Goal: Find contact information: Find contact information

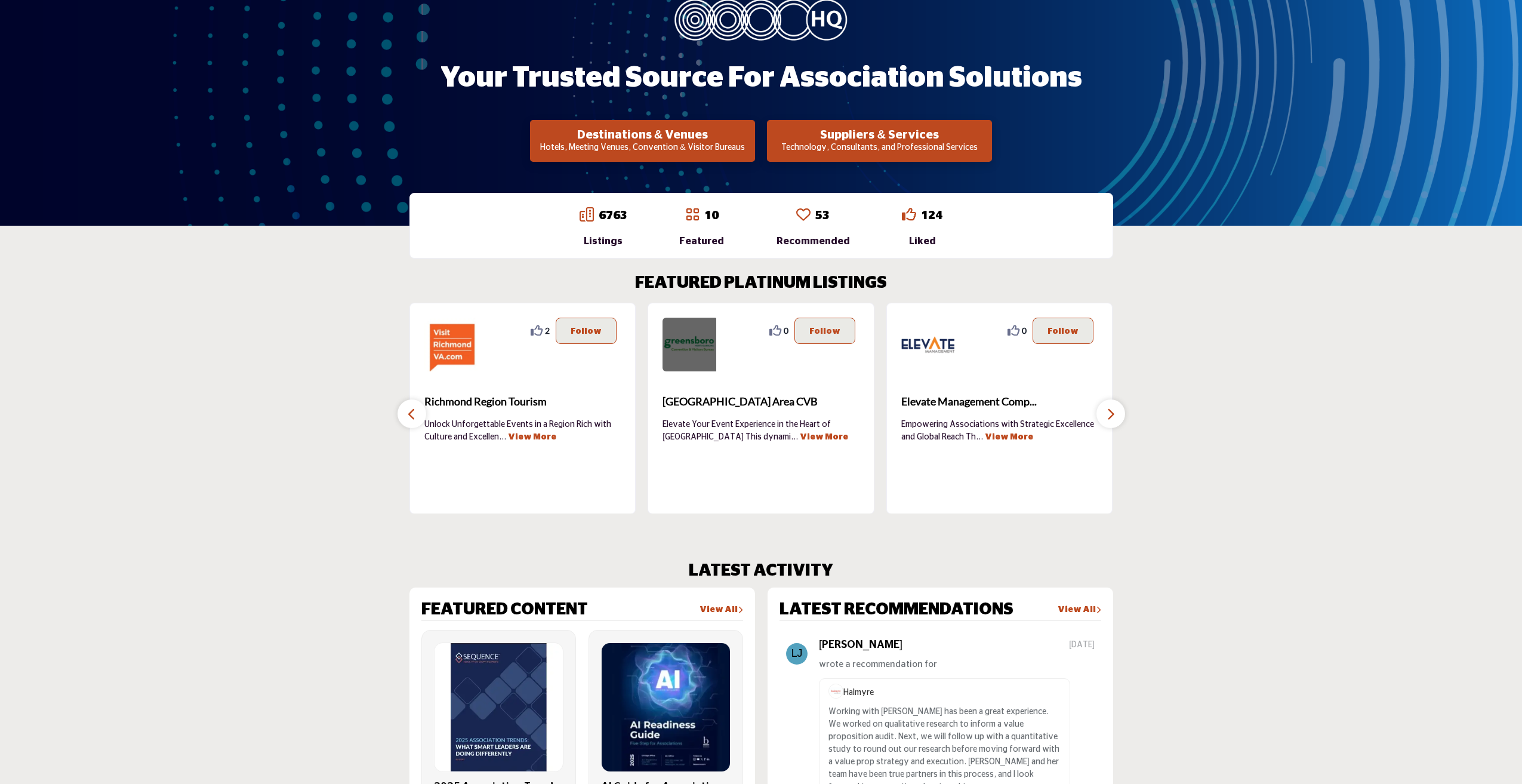
scroll to position [239, 0]
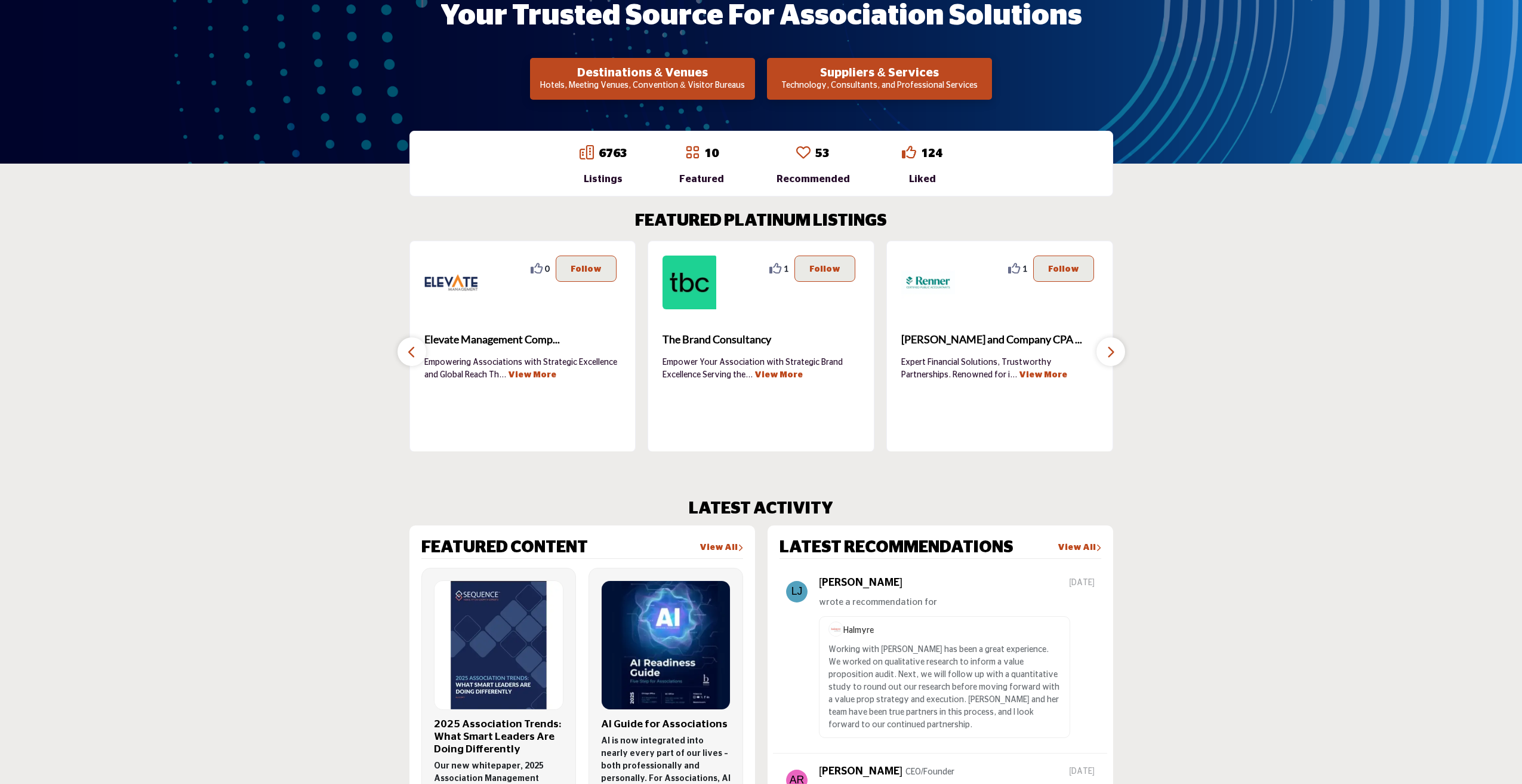
click at [383, 287] on div "0 0 Follow Following" at bounding box center [284, 282] width 197 height 54
click at [410, 358] on icon "button" at bounding box center [412, 351] width 10 height 15
click at [439, 282] on img at bounding box center [451, 282] width 54 height 54
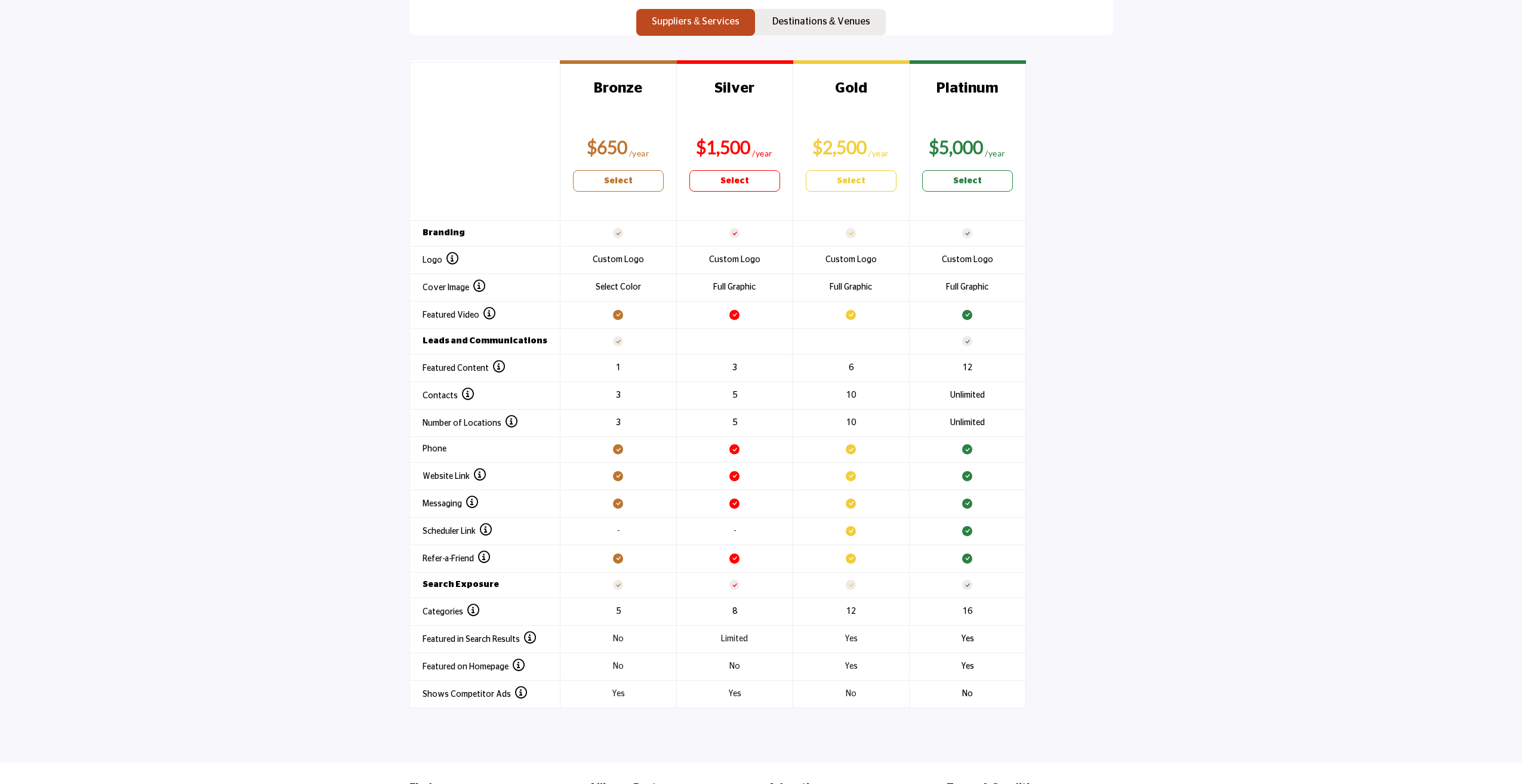
scroll to position [1314, 0]
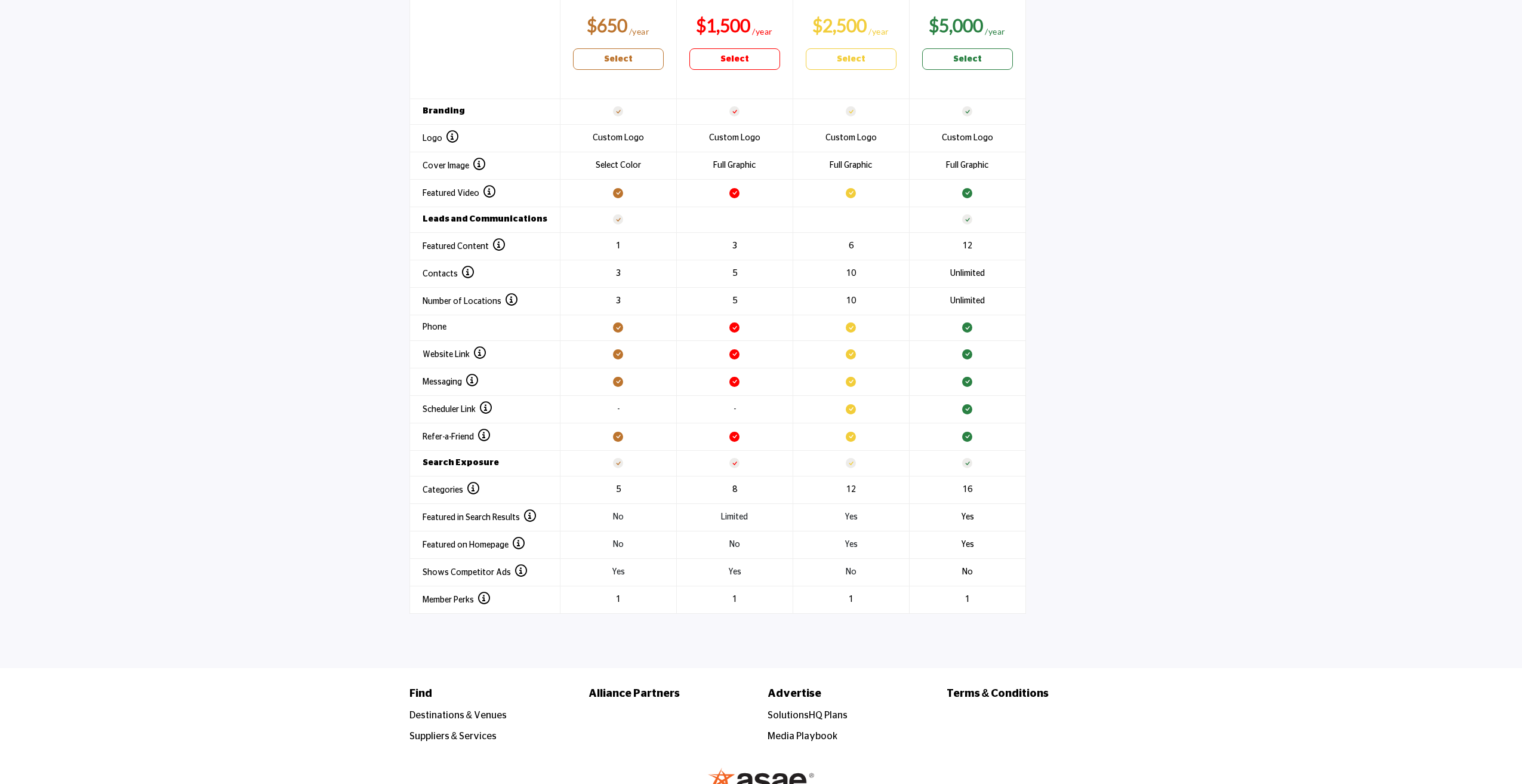
scroll to position [1437, 0]
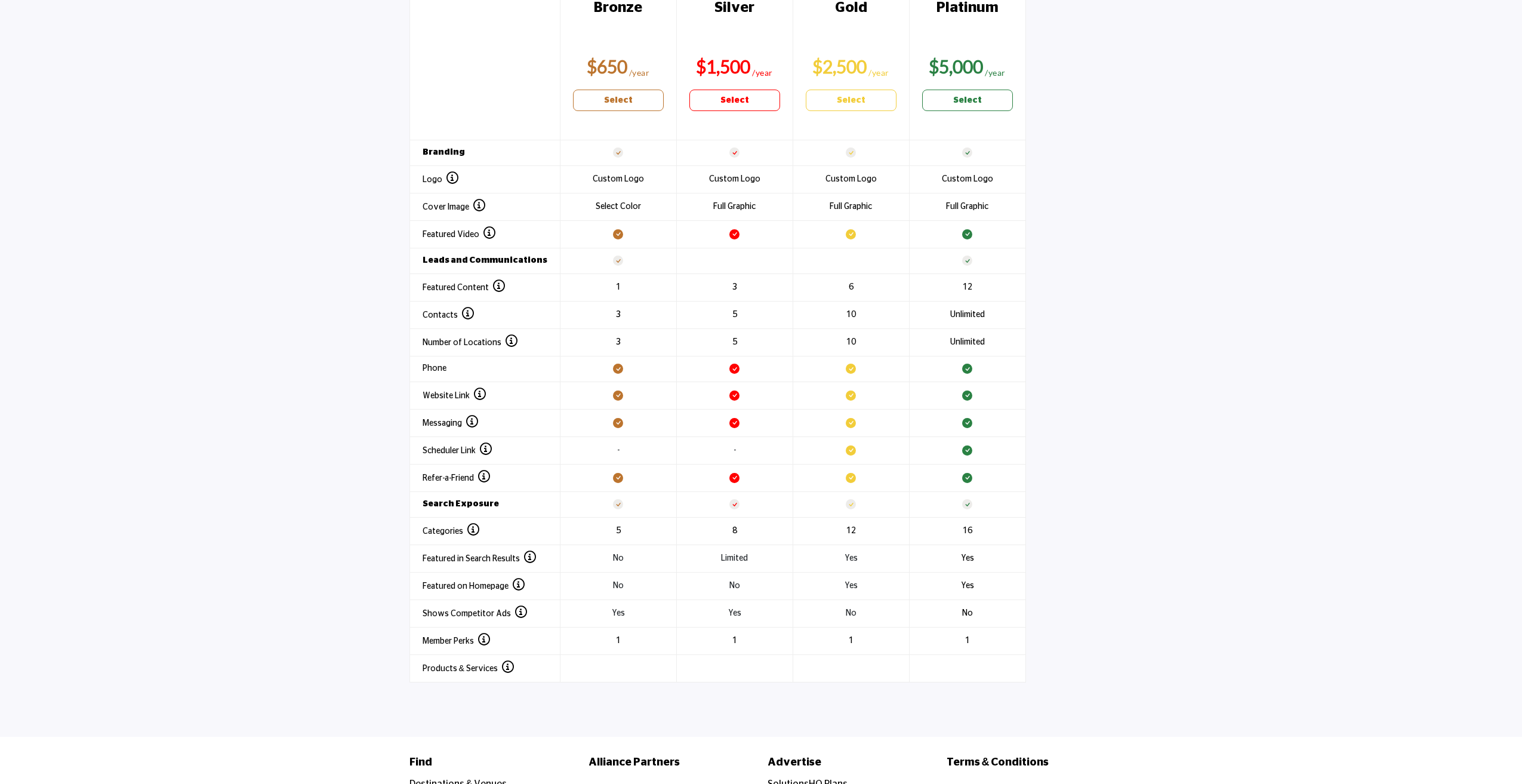
scroll to position [1437, 0]
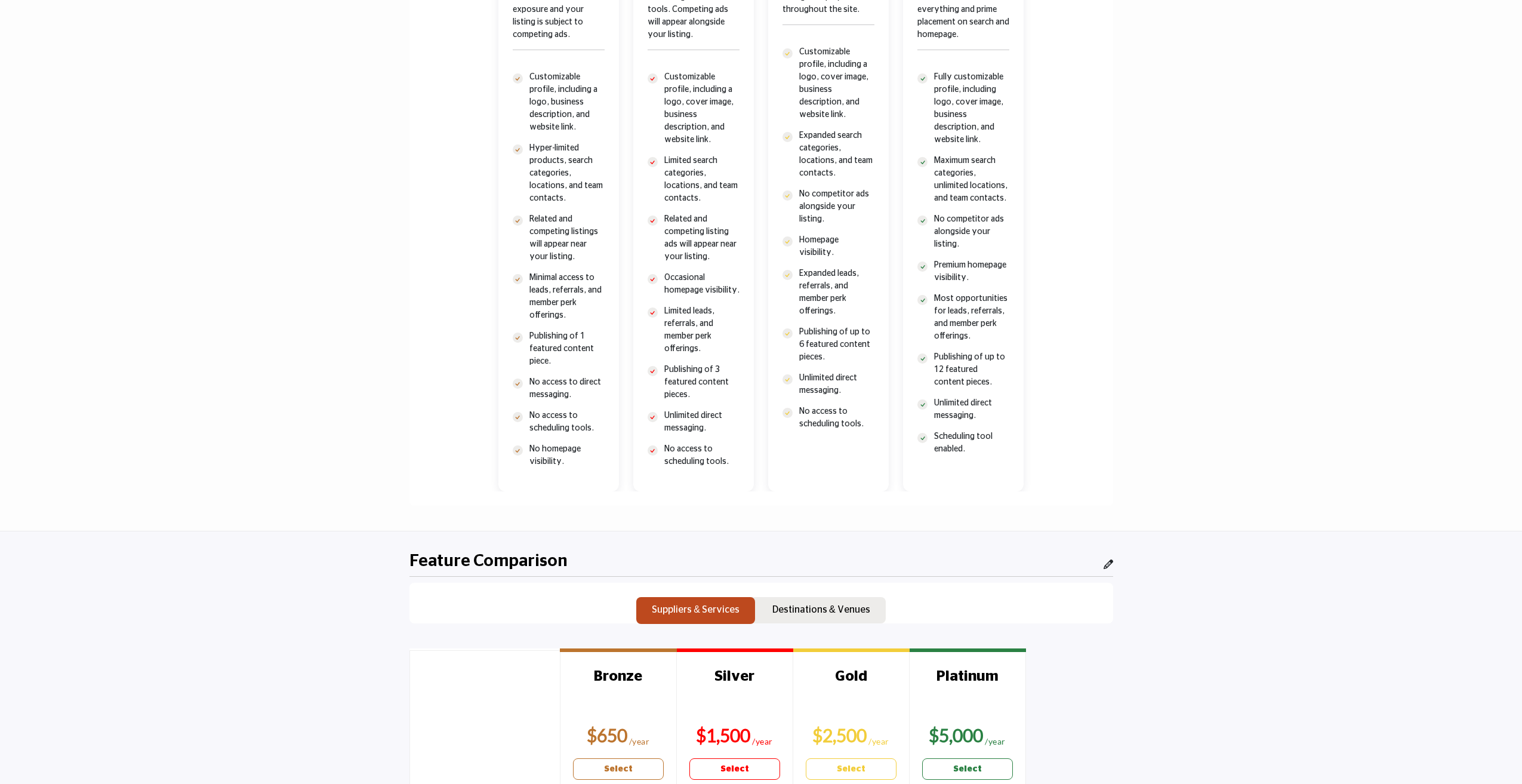
scroll to position [896, 0]
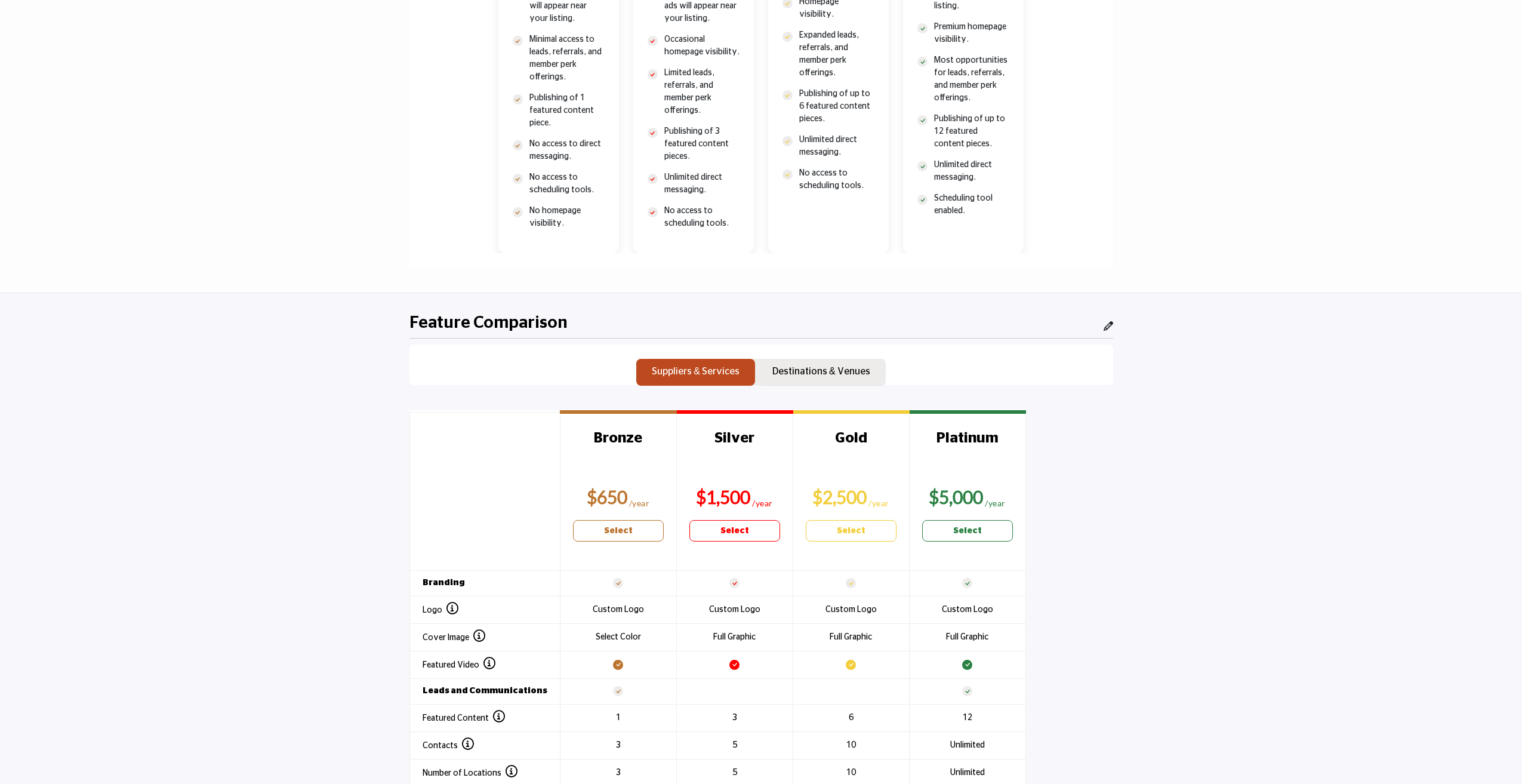
click at [799, 366] on p "Destinations & Venues" at bounding box center [821, 371] width 98 height 15
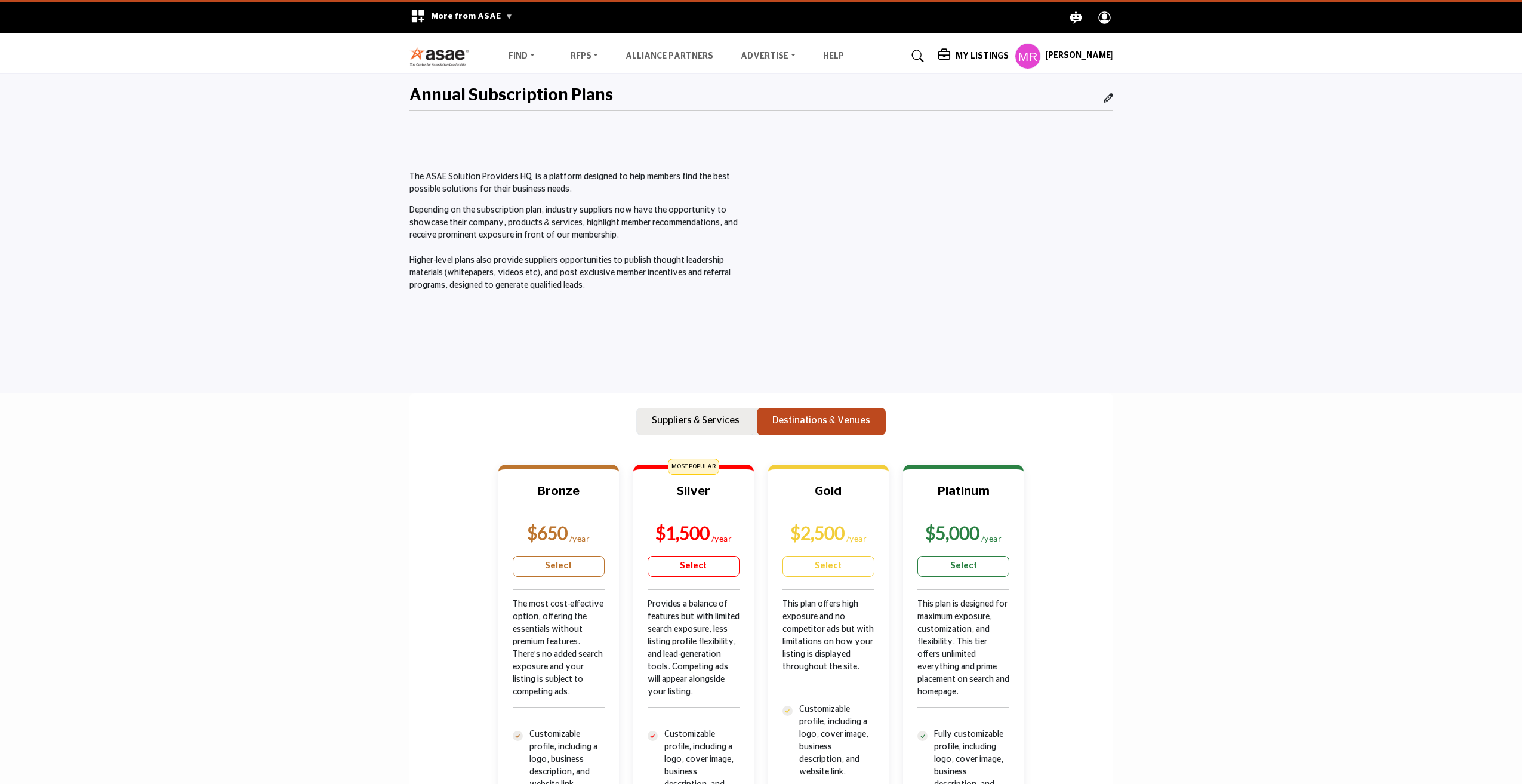
click at [699, 426] on p "Suppliers & Services" at bounding box center [696, 420] width 88 height 15
click at [820, 425] on p "Destinations & Venues" at bounding box center [821, 420] width 98 height 15
click at [712, 423] on p "Suppliers & Services" at bounding box center [696, 420] width 88 height 15
click at [811, 425] on p "Destinations & Venues" at bounding box center [821, 420] width 98 height 15
click at [711, 428] on button "Suppliers & Services" at bounding box center [695, 422] width 118 height 27
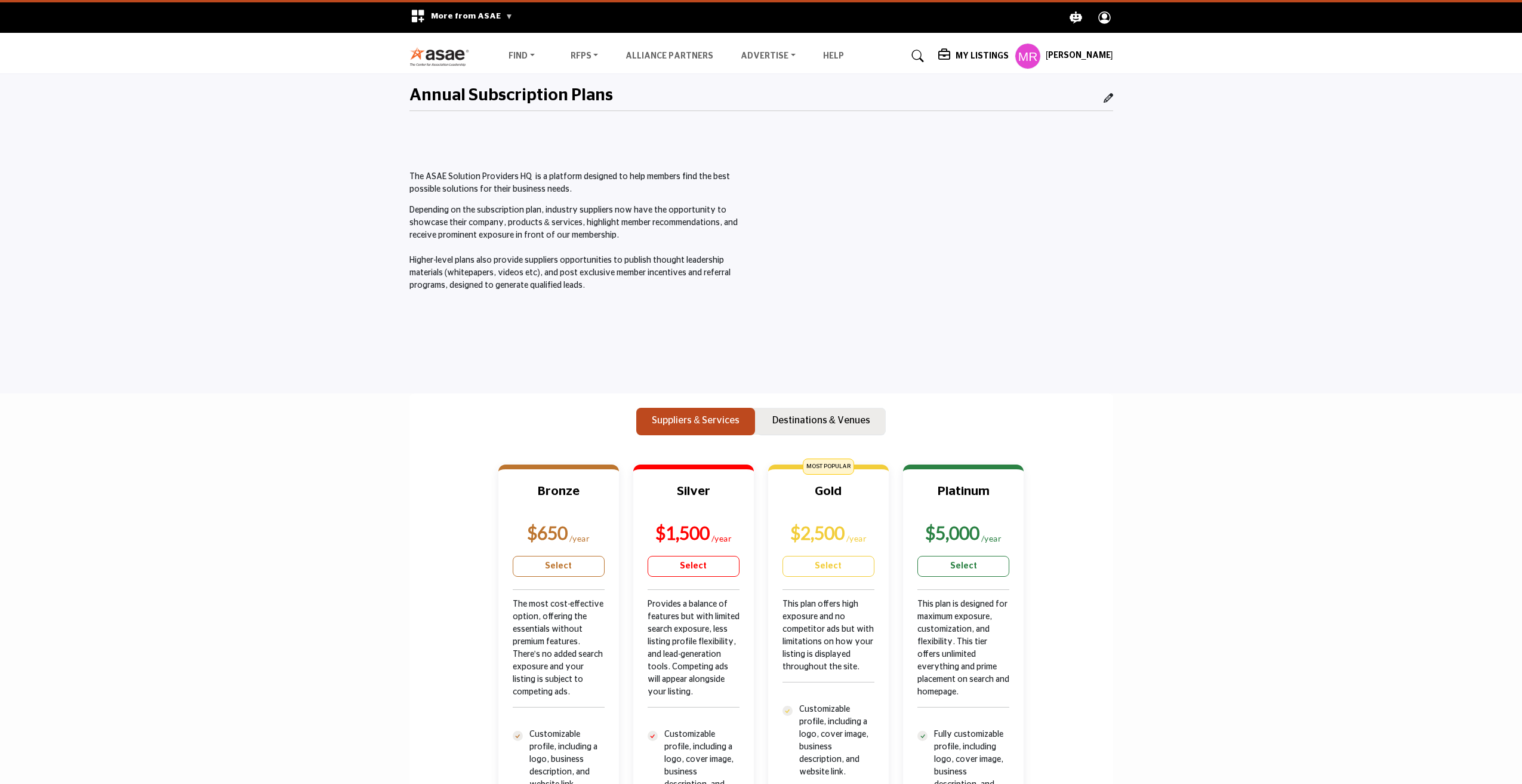
click at [813, 423] on p "Destinations & Venues" at bounding box center [821, 420] width 98 height 15
click at [713, 422] on p "Suppliers & Services" at bounding box center [696, 420] width 88 height 15
click at [836, 426] on p "Destinations & Venues" at bounding box center [821, 420] width 98 height 15
click at [728, 421] on p "Suppliers & Services" at bounding box center [696, 420] width 88 height 15
click at [784, 413] on p "Destinations & Venues" at bounding box center [821, 420] width 98 height 15
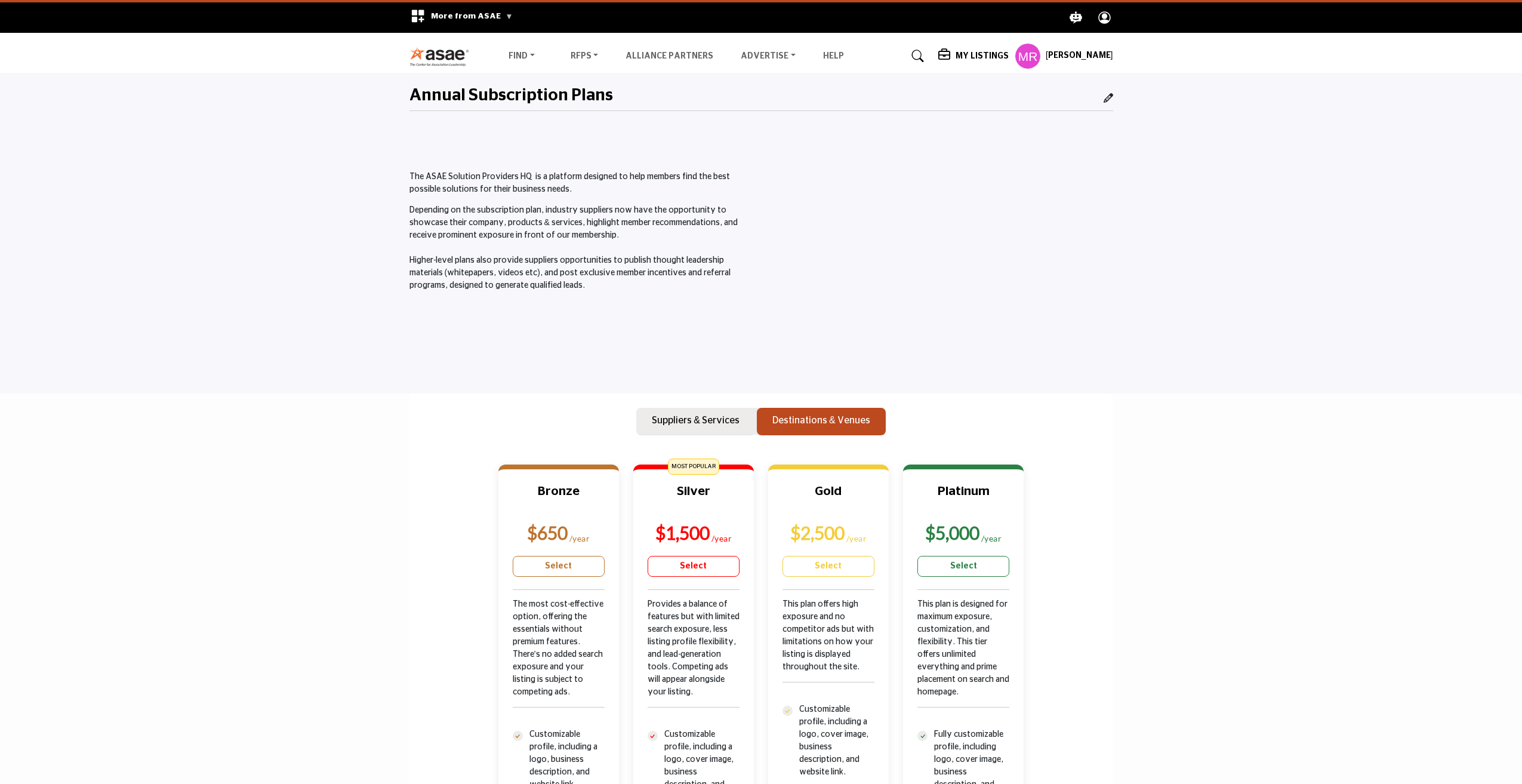
click at [721, 418] on p "Suppliers & Services" at bounding box center [696, 420] width 88 height 15
click at [823, 418] on p "Destinations & Venues" at bounding box center [821, 420] width 98 height 15
click at [726, 421] on p "Suppliers & Services" at bounding box center [696, 420] width 88 height 15
click at [800, 425] on p "Destinations & Venues" at bounding box center [821, 420] width 98 height 15
click at [719, 425] on p "Suppliers & Services" at bounding box center [696, 420] width 88 height 15
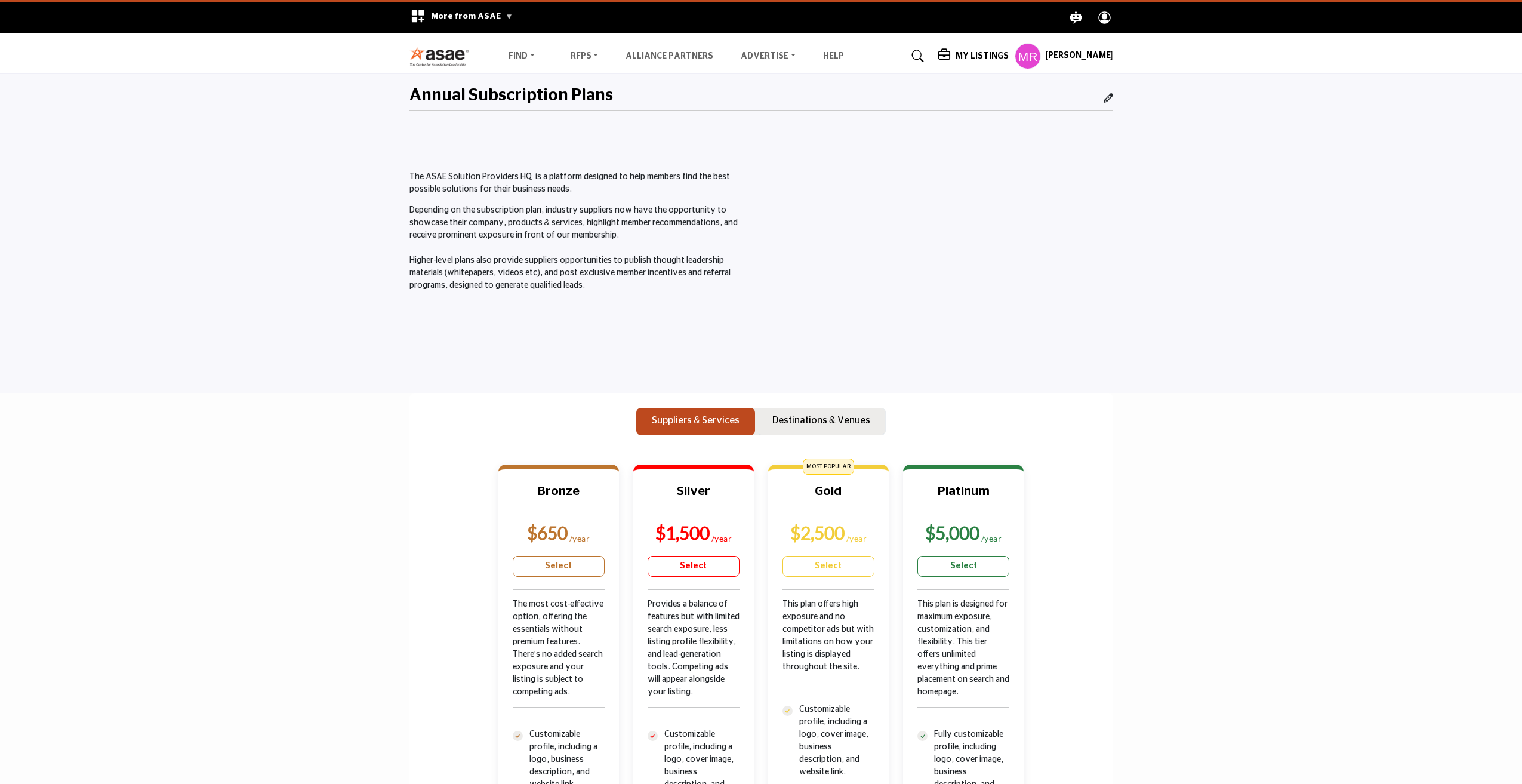
click at [806, 420] on p "Destinations & Venues" at bounding box center [821, 420] width 98 height 15
click at [703, 424] on p "Suppliers & Services" at bounding box center [696, 420] width 88 height 15
click at [813, 417] on p "Destinations & Venues" at bounding box center [821, 420] width 98 height 15
click at [681, 417] on p "Suppliers & Services" at bounding box center [696, 420] width 88 height 15
click at [830, 422] on p "Destinations & Venues" at bounding box center [821, 420] width 98 height 15
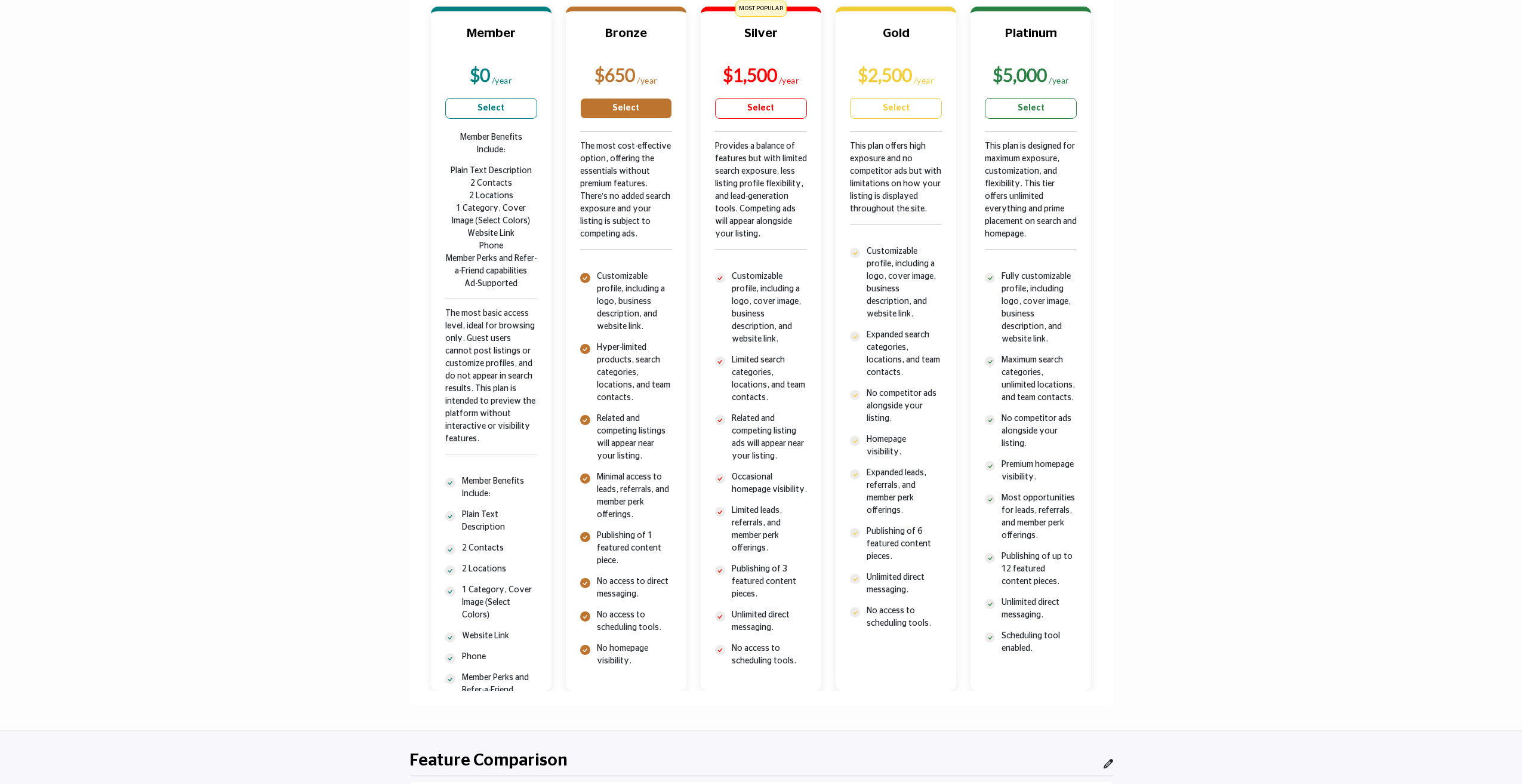
scroll to position [478, 0]
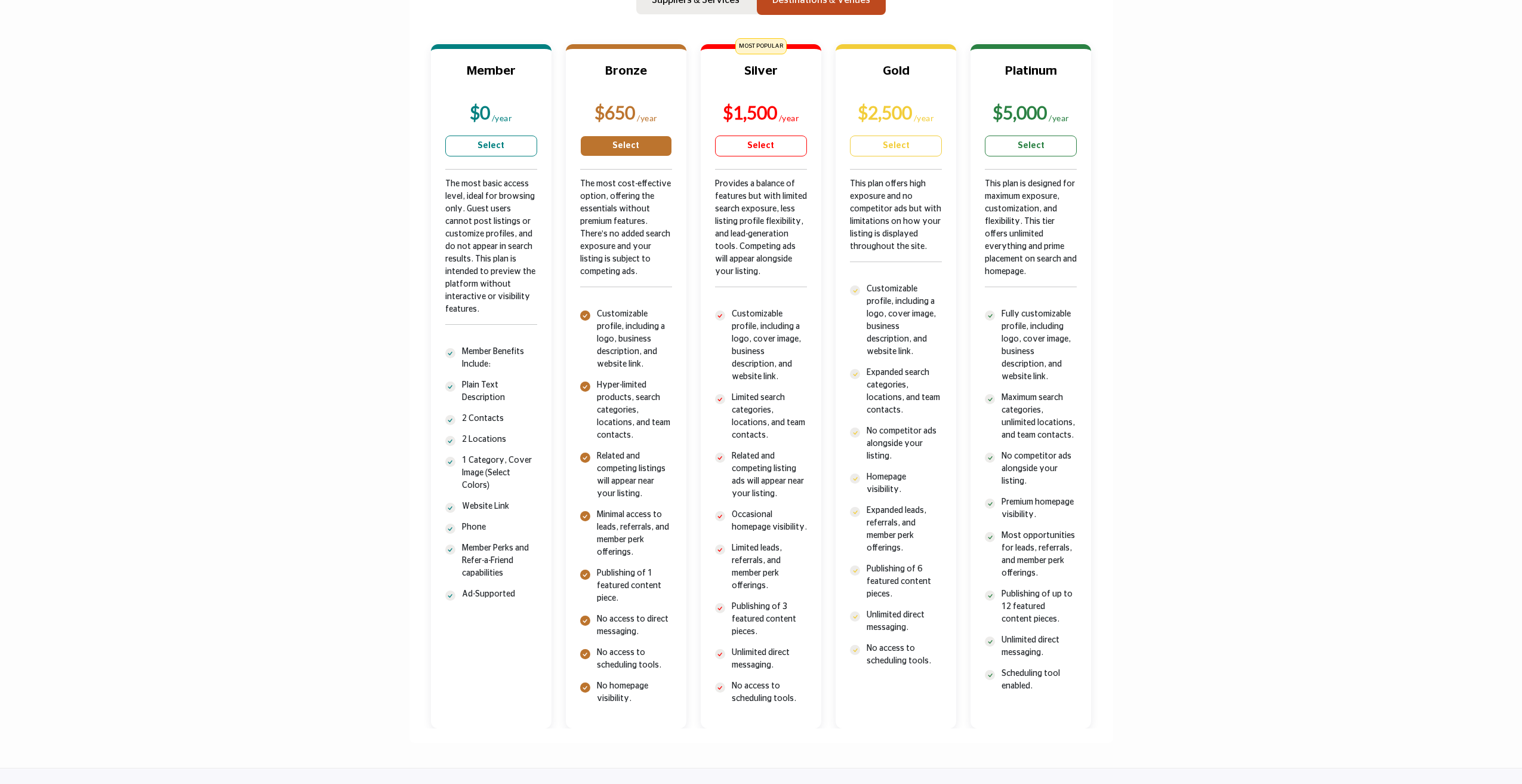
scroll to position [418, 0]
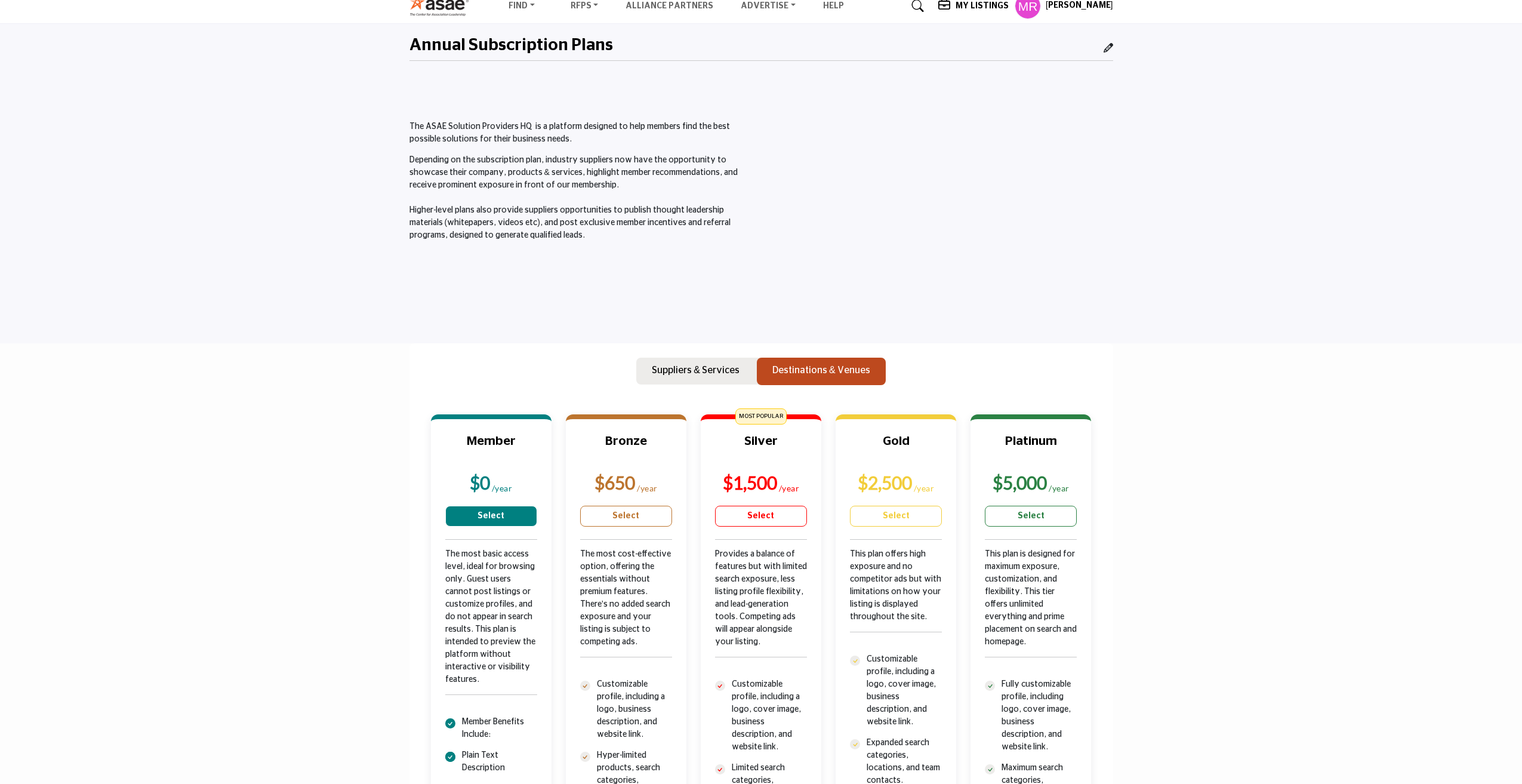
scroll to position [299, 0]
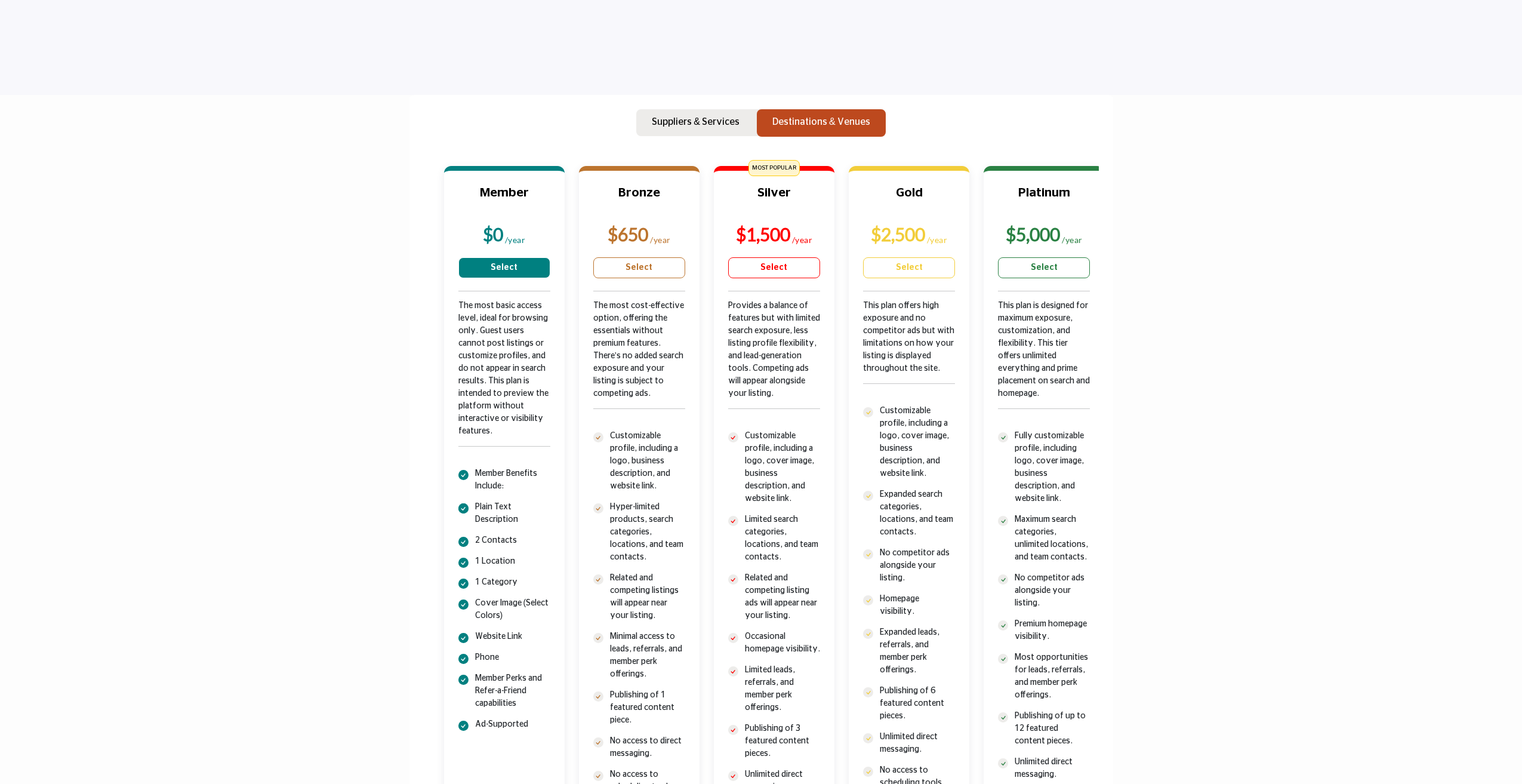
drag, startPoint x: 444, startPoint y: 301, endPoint x: 518, endPoint y: 329, distance: 79.1
click at [518, 329] on div "Member $0 /year Select" at bounding box center [504, 508] width 120 height 684
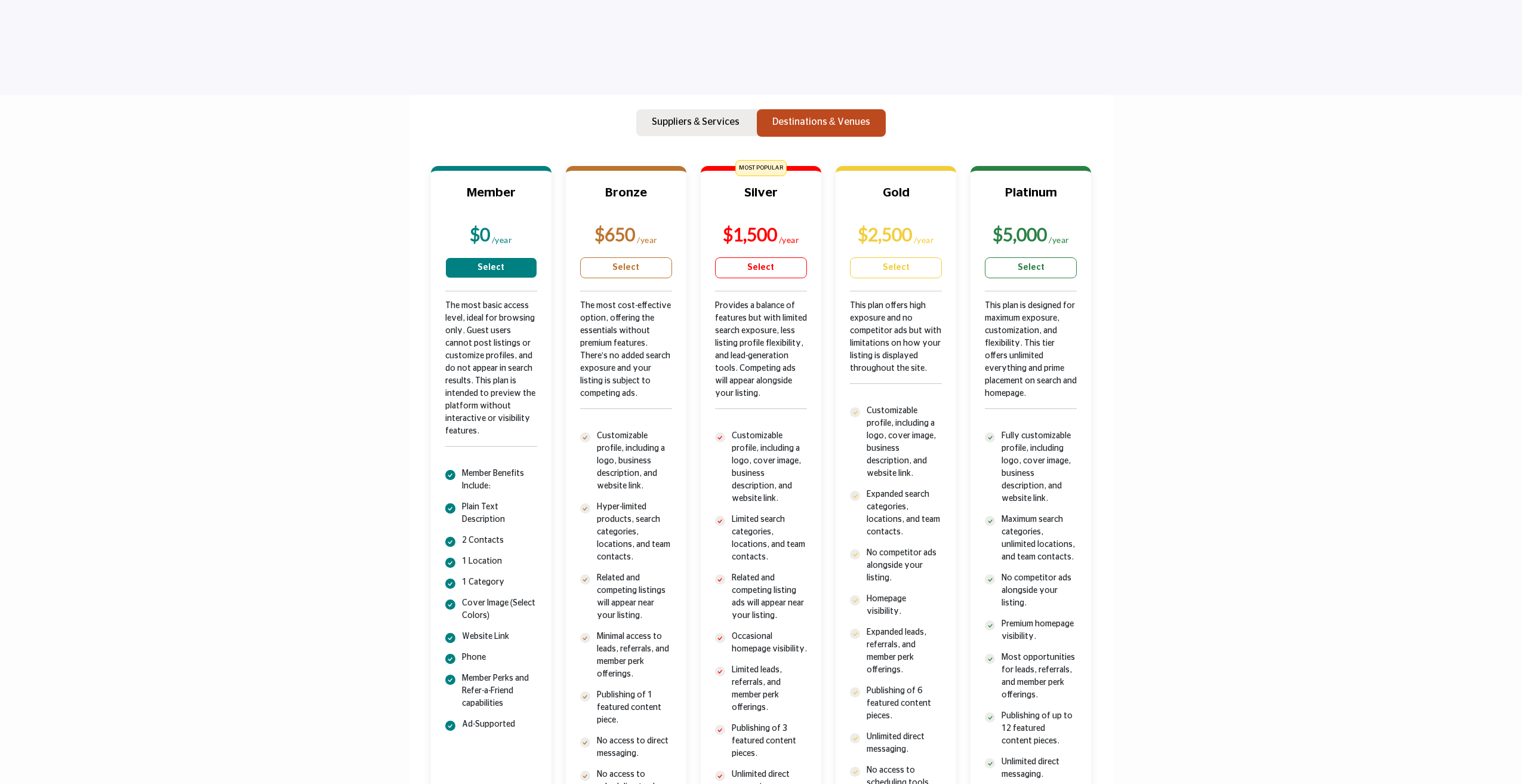
click at [485, 342] on div "The most basic access level, ideal for browsing only. Guest users cannot post l…" at bounding box center [491, 383] width 92 height 167
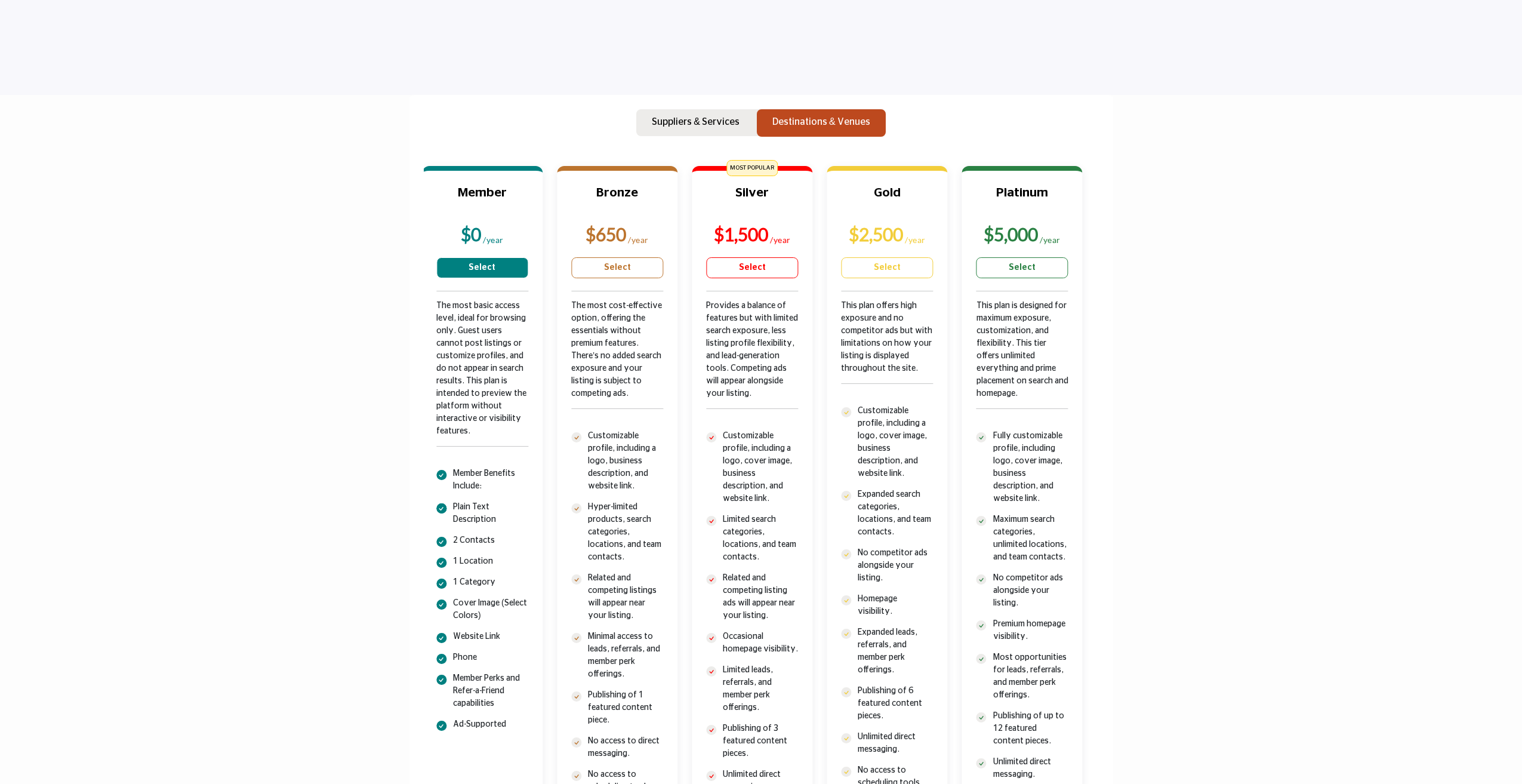
drag, startPoint x: 487, startPoint y: 430, endPoint x: 444, endPoint y: 331, distance: 107.9
click at [444, 331] on div "The most basic access level, ideal for browsing only. Guest users cannot post l…" at bounding box center [483, 383] width 92 height 167
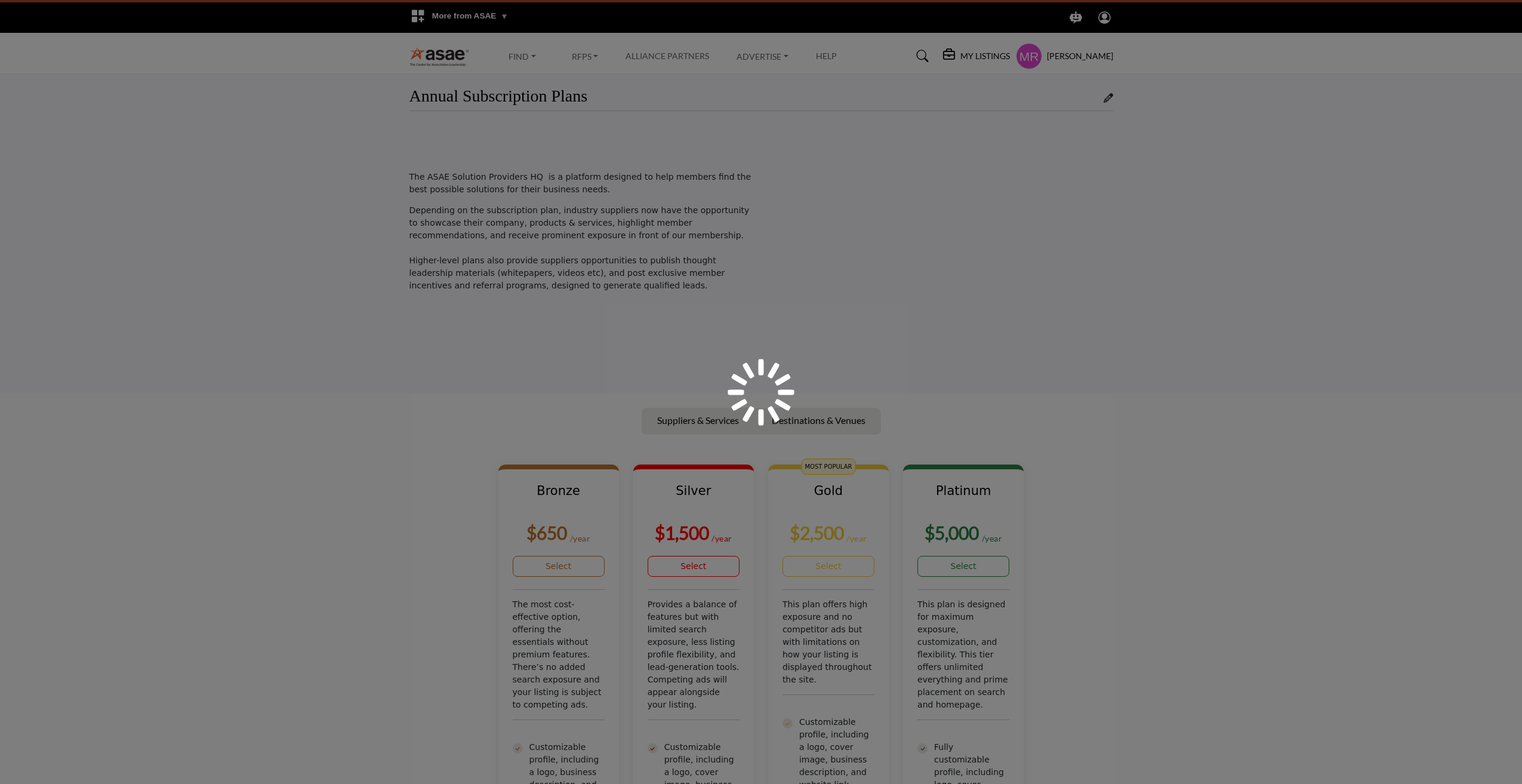
scroll to position [299, 0]
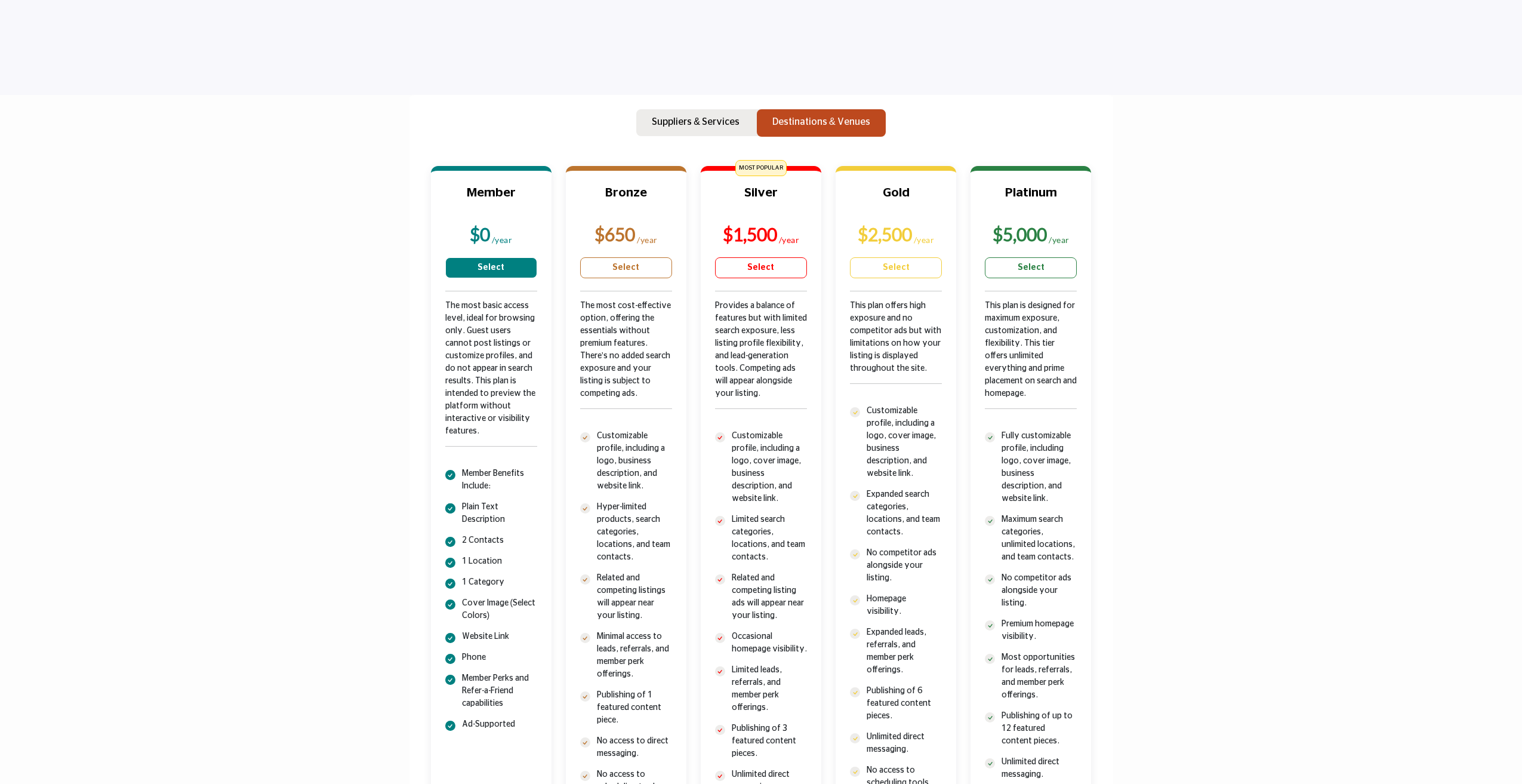
click at [456, 316] on div "The most basic access level, ideal for browsing only. Guest users cannot post l…" at bounding box center [491, 383] width 92 height 167
click at [455, 314] on div "The most basic access level, ideal for browsing only. Guest users cannot post l…" at bounding box center [491, 383] width 92 height 167
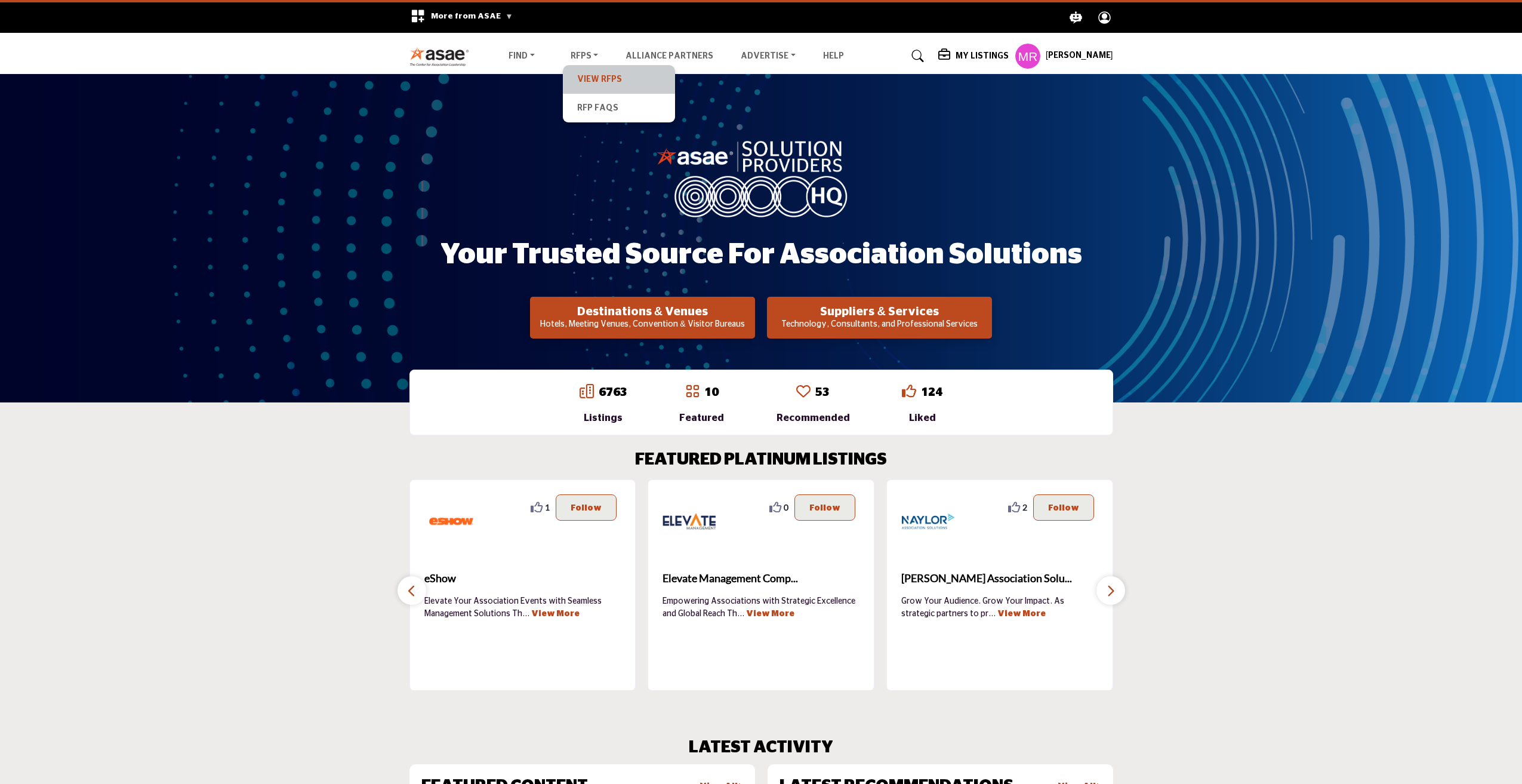
click at [582, 80] on link "View RFPs" at bounding box center [619, 79] width 100 height 17
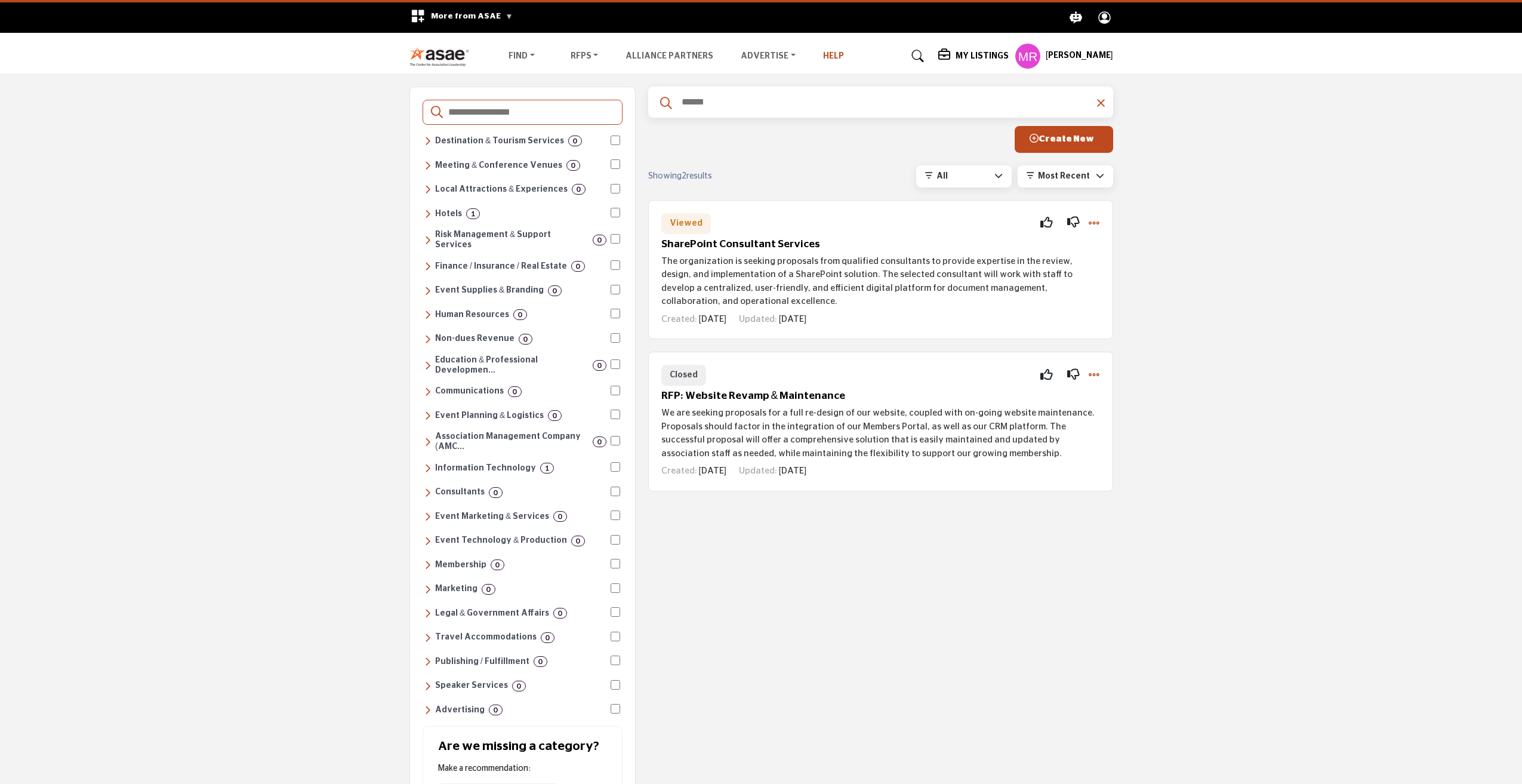
click at [823, 54] on link "Help" at bounding box center [833, 56] width 21 height 9
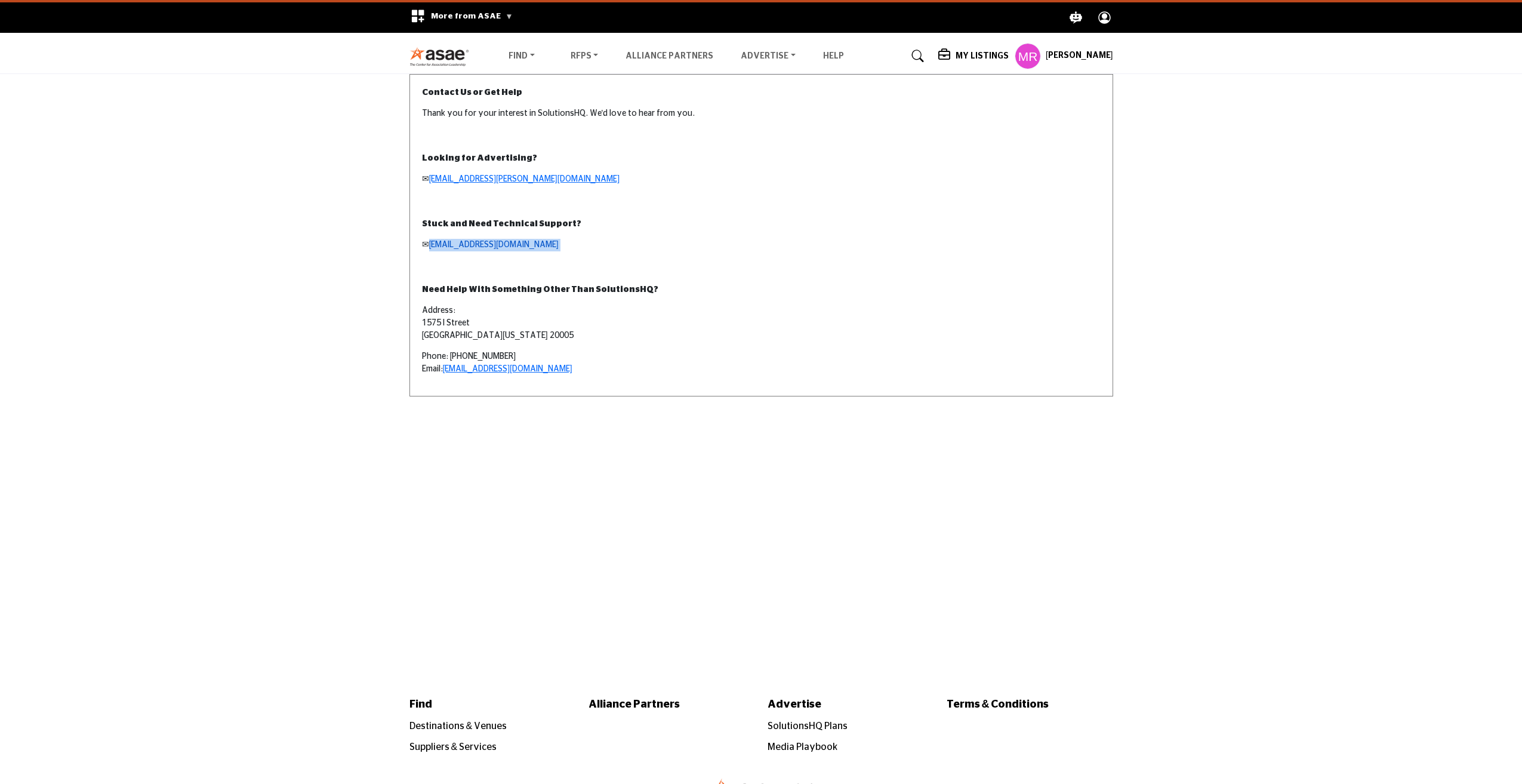
drag, startPoint x: 552, startPoint y: 248, endPoint x: 452, endPoint y: 246, distance: 100.0
click at [435, 247] on p "✉ [EMAIL_ADDRESS][DOMAIN_NAME]" at bounding box center [761, 245] width 678 height 13
copy p "[EMAIL_ADDRESS][DOMAIN_NAME]"
